Goal: Task Accomplishment & Management: Use online tool/utility

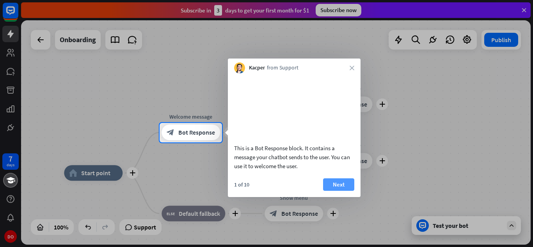
click at [342, 190] on button "Next" at bounding box center [338, 184] width 31 height 12
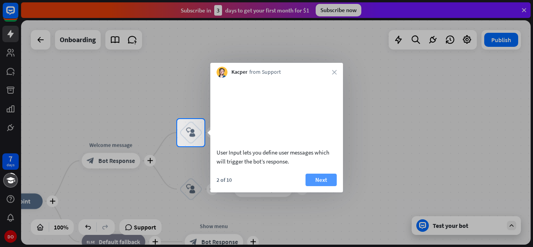
click at [330, 186] on button "Next" at bounding box center [320, 180] width 31 height 12
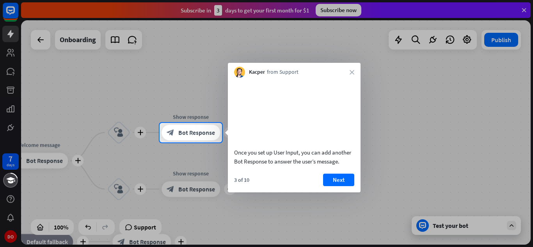
click at [330, 186] on button "Next" at bounding box center [338, 180] width 31 height 12
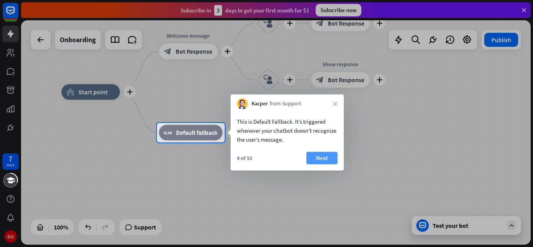
click at [319, 157] on button "Next" at bounding box center [321, 158] width 31 height 12
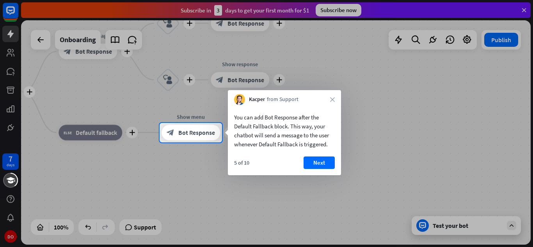
click at [319, 157] on button "Next" at bounding box center [318, 162] width 31 height 12
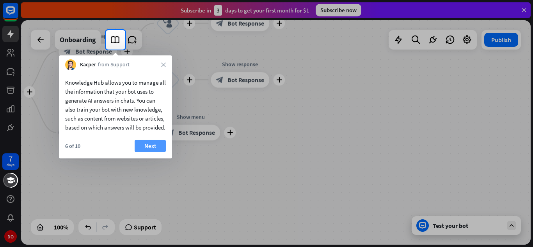
click at [151, 152] on button "Next" at bounding box center [150, 146] width 31 height 12
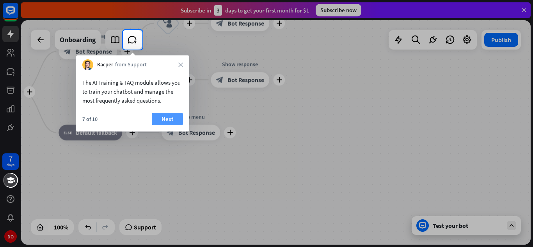
click at [168, 115] on button "Next" at bounding box center [167, 119] width 31 height 12
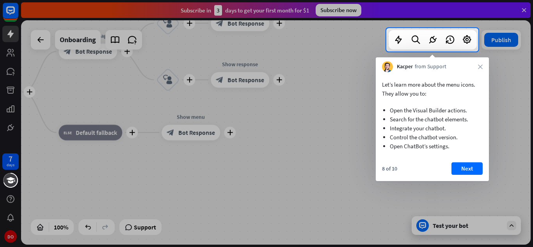
click at [464, 162] on div "Let’s learn more about the menu icons. They allow you to: Open the Visual Build…" at bounding box center [432, 126] width 113 height 109
click at [463, 167] on button "Next" at bounding box center [466, 168] width 31 height 12
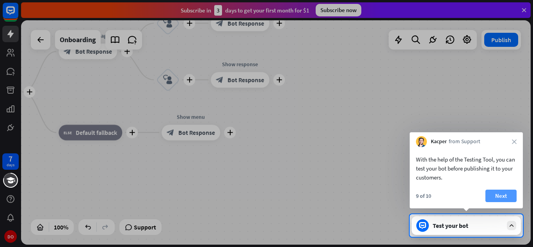
click at [504, 199] on button "Next" at bounding box center [500, 196] width 31 height 12
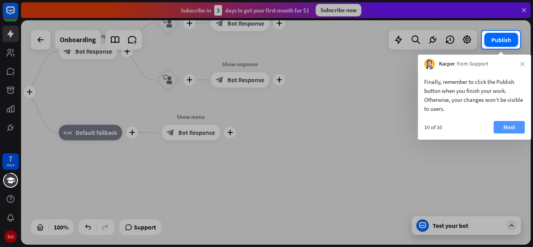
click at [512, 123] on button "Next" at bounding box center [508, 127] width 31 height 12
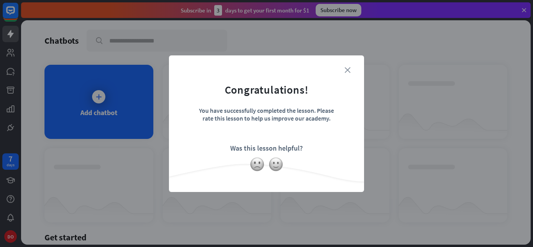
click at [348, 69] on icon "close" at bounding box center [347, 70] width 6 height 6
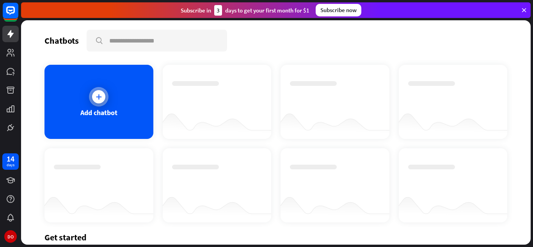
click at [94, 117] on div "Add chatbot" at bounding box center [98, 112] width 37 height 9
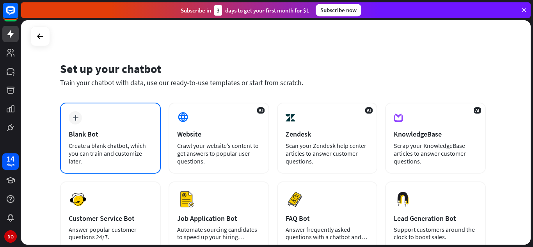
drag, startPoint x: 224, startPoint y: 153, endPoint x: 143, endPoint y: 133, distance: 83.5
click at [143, 133] on div "plus Blank Bot Create a blank chatbot, which you can train and customize later.…" at bounding box center [273, 176] width 426 height 147
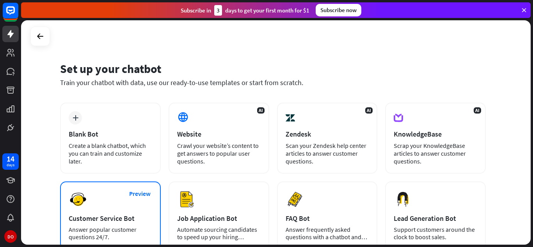
click at [101, 197] on div "Preview Customer Service Bot Answer popular customer questions 24/7." at bounding box center [110, 215] width 101 height 68
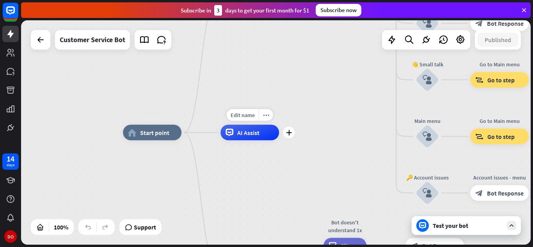
click at [240, 139] on div "AI Assist" at bounding box center [249, 133] width 59 height 16
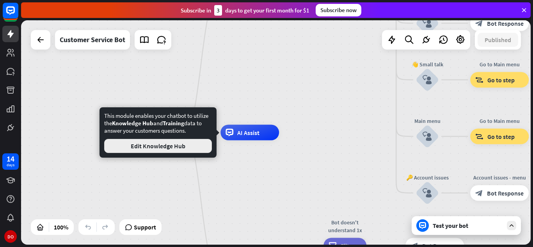
click at [198, 148] on button "Edit Knowledge Hub" at bounding box center [158, 146] width 108 height 14
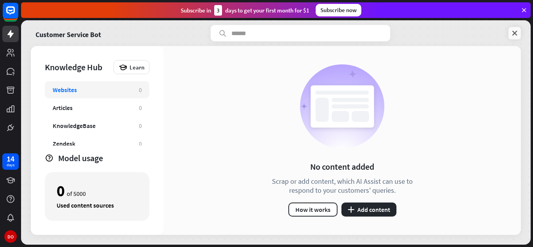
click at [515, 34] on icon at bounding box center [515, 33] width 8 height 8
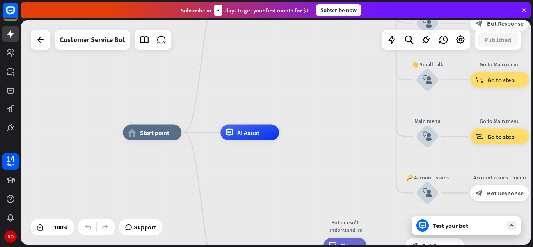
click at [347, 11] on div "Subscribe now" at bounding box center [339, 10] width 46 height 12
